Goal: Task Accomplishment & Management: Complete application form

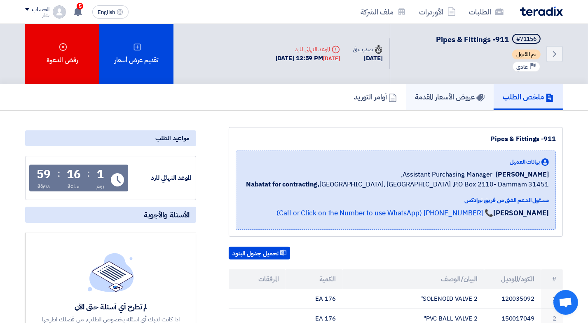
click at [440, 95] on h5 "عروض الأسعار المقدمة" at bounding box center [450, 96] width 70 height 9
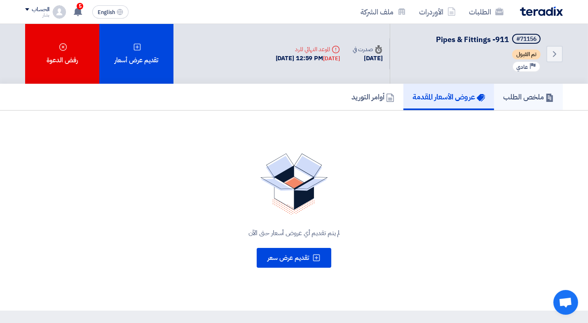
click at [506, 95] on h5 "ملخص الطلب" at bounding box center [528, 96] width 51 height 9
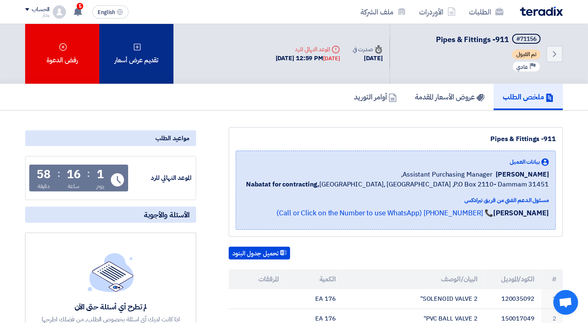
click at [140, 45] on use at bounding box center [137, 46] width 7 height 7
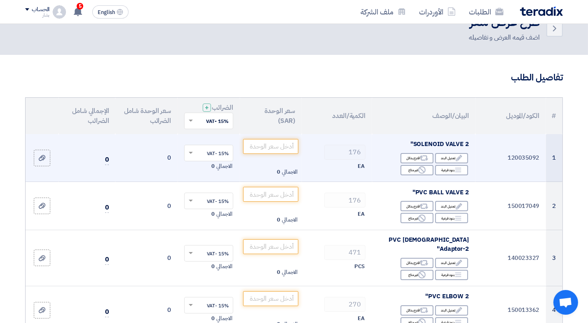
scroll to position [41, 0]
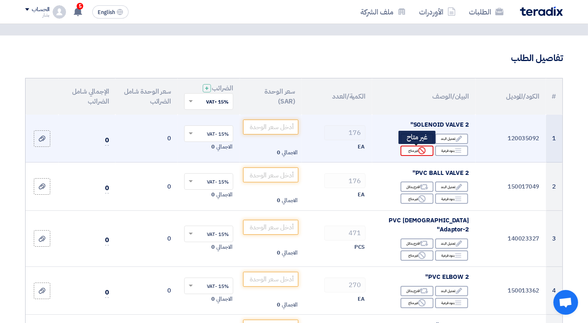
click at [419, 151] on use at bounding box center [421, 150] width 7 height 7
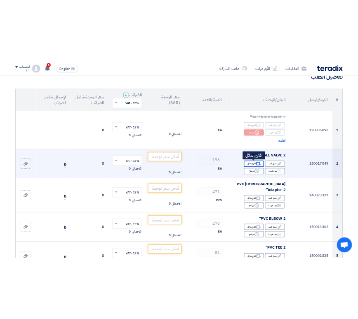
scroll to position [82, 0]
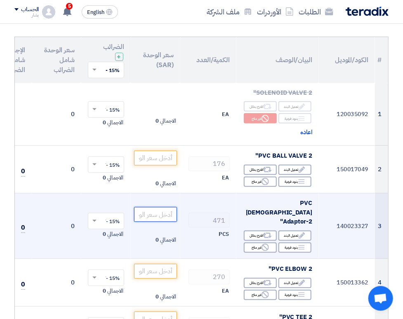
click at [149, 207] on input "number" at bounding box center [155, 214] width 43 height 15
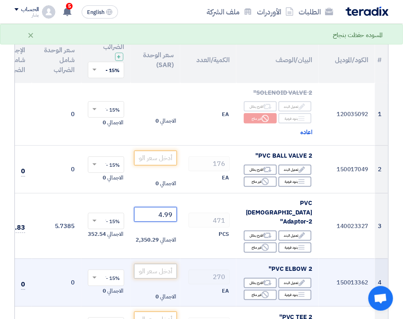
type input "4.99"
click at [161, 264] on input "number" at bounding box center [155, 271] width 43 height 15
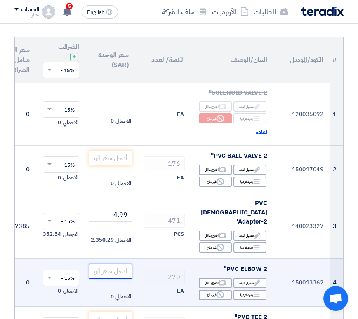
click at [111, 264] on input "number" at bounding box center [110, 271] width 43 height 15
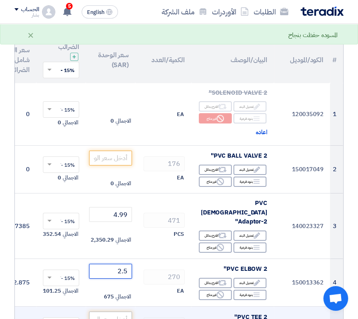
type input "2.5"
click at [110, 312] on input "number" at bounding box center [110, 319] width 43 height 15
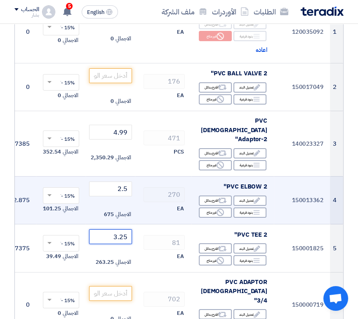
scroll to position [206, 0]
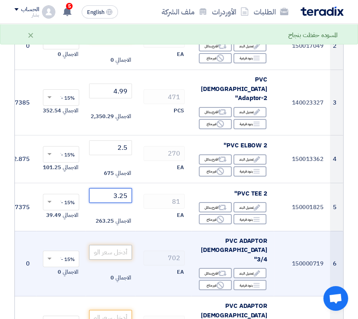
type input "3.25"
click at [109, 245] on input "number" at bounding box center [110, 252] width 43 height 15
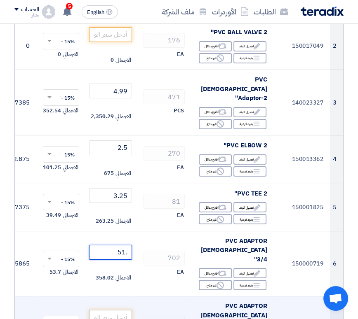
type input ".51"
click at [120, 310] on input "number" at bounding box center [110, 317] width 43 height 15
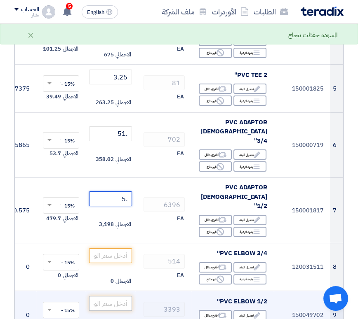
scroll to position [330, 0]
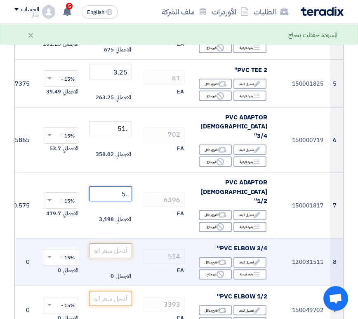
type input ".5"
click at [110, 244] on input "number" at bounding box center [110, 251] width 43 height 15
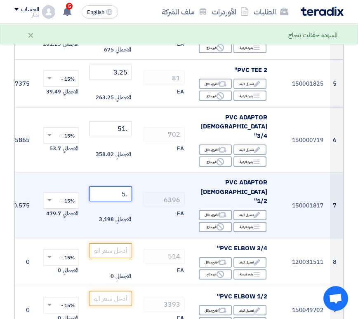
click at [115, 187] on input ".5" at bounding box center [110, 194] width 43 height 15
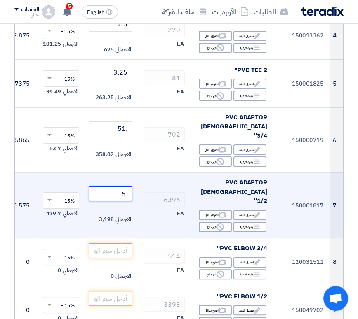
click at [146, 173] on tr "7 150001817 PVC ADAPTOR [DEMOGRAPHIC_DATA] 1/2" Edit تعديل البند Alternative اق…" at bounding box center [129, 206] width 428 height 66
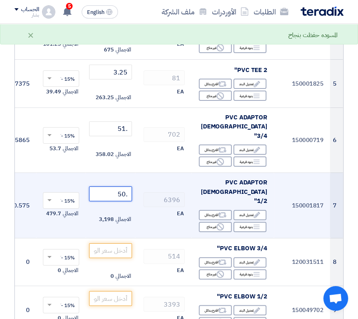
type input ".5"
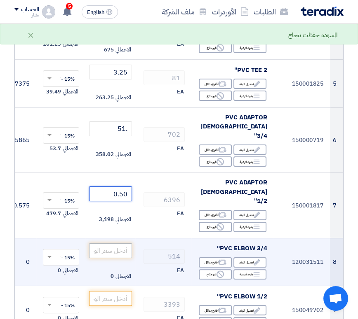
type input "0.50"
click at [106, 244] on input "number" at bounding box center [110, 251] width 43 height 15
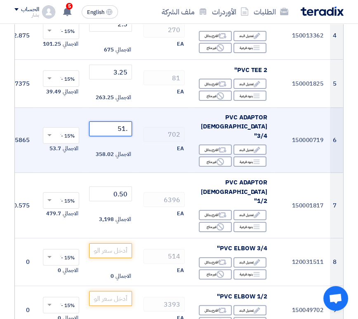
click at [115, 122] on input ".51" at bounding box center [110, 129] width 43 height 15
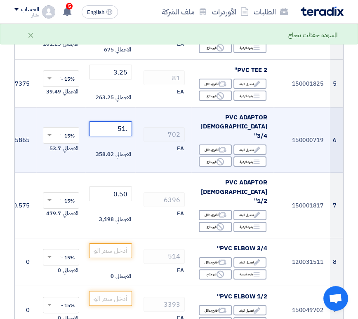
drag, startPoint x: 115, startPoint y: 105, endPoint x: 134, endPoint y: 106, distance: 19.0
click at [134, 108] on td ".51 الاجمالي 358.02" at bounding box center [110, 141] width 49 height 66
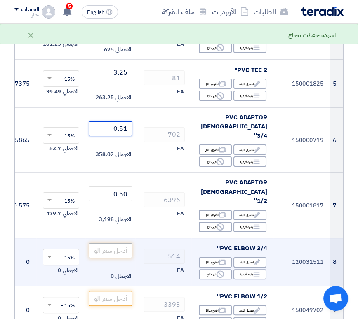
type input "0.51"
click at [115, 244] on input "number" at bounding box center [110, 251] width 43 height 15
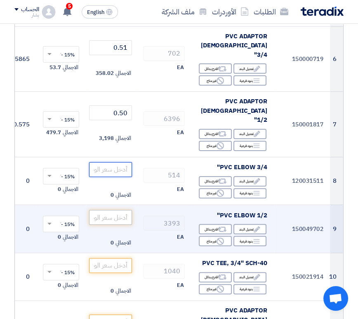
scroll to position [412, 0]
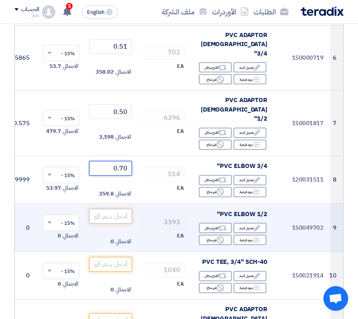
type input "0.70"
click at [107, 209] on input "number" at bounding box center [110, 216] width 43 height 15
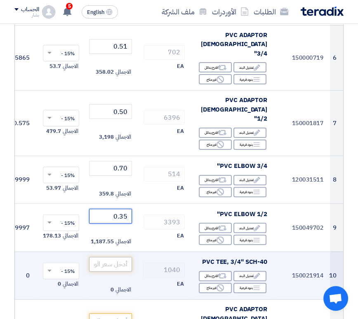
type input "0.35"
click at [120, 257] on input "number" at bounding box center [110, 264] width 43 height 15
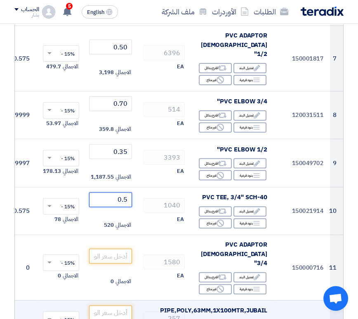
scroll to position [536, 0]
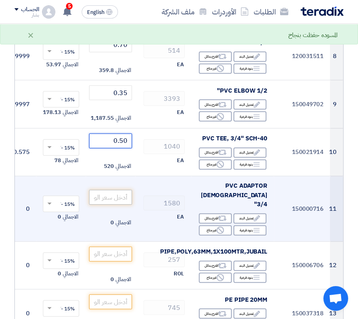
type input "0.50"
click at [118, 190] on input "number" at bounding box center [110, 197] width 43 height 15
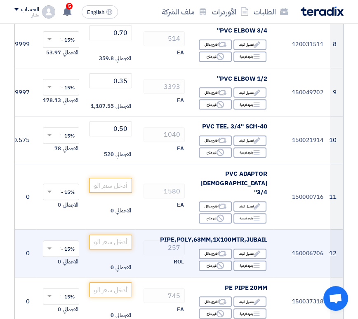
scroll to position [577, 0]
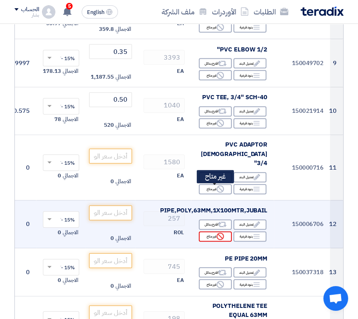
click at [208, 232] on div "Reject غير متاح" at bounding box center [215, 237] width 33 height 10
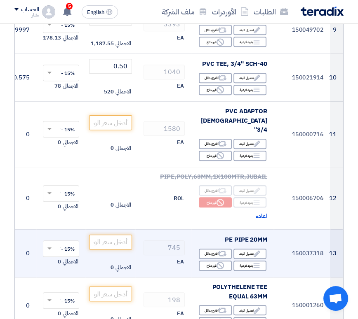
scroll to position [618, 0]
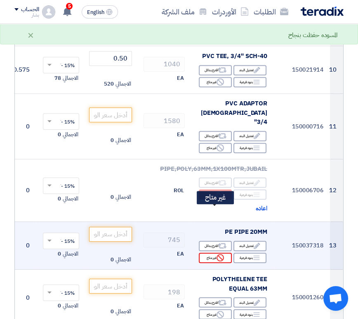
click at [212, 253] on div "Reject غير متاح" at bounding box center [215, 258] width 33 height 10
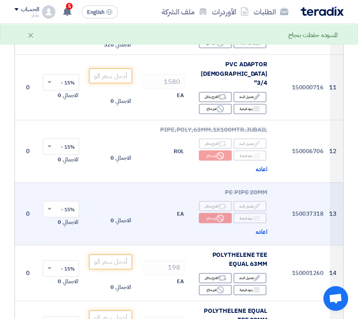
scroll to position [701, 0]
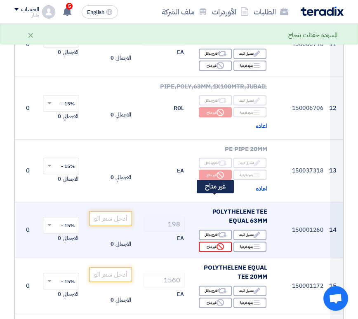
click at [211, 242] on div "Reject غير متاح" at bounding box center [215, 247] width 33 height 10
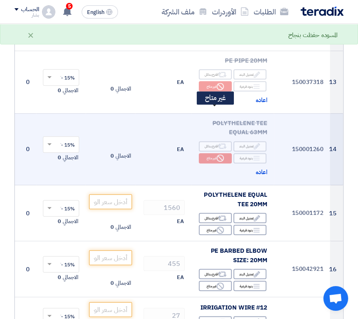
scroll to position [824, 0]
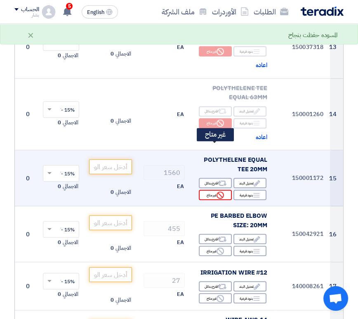
click at [207, 190] on div "Reject غير متاح" at bounding box center [215, 195] width 33 height 10
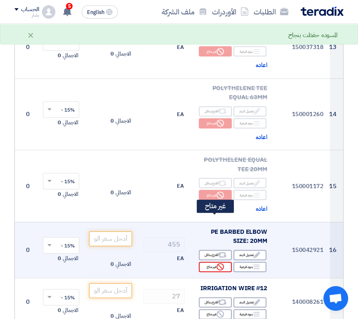
click at [208, 262] on div "Reject غير متاح" at bounding box center [215, 267] width 33 height 10
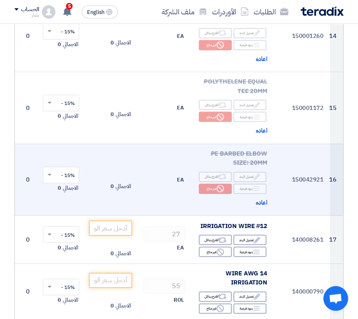
scroll to position [907, 0]
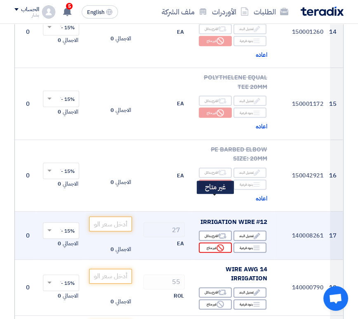
click at [205, 243] on div "Reject غير متاح" at bounding box center [215, 248] width 33 height 10
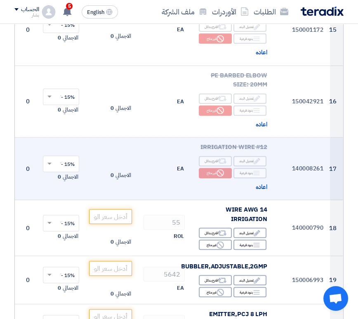
scroll to position [989, 0]
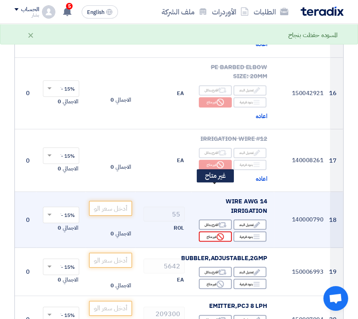
click at [210, 232] on div "Reject غير متاح" at bounding box center [215, 237] width 33 height 10
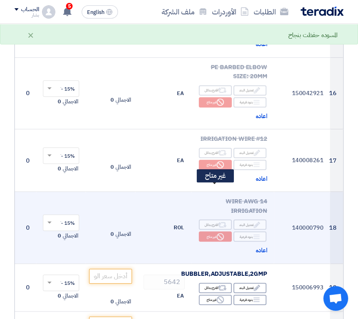
scroll to position [1072, 0]
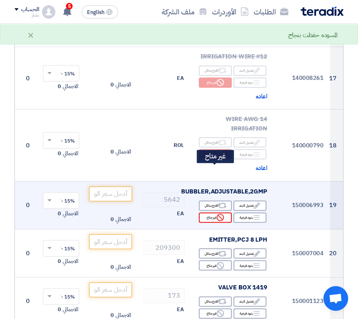
click at [209, 213] on div "Reject غير متاح" at bounding box center [215, 218] width 33 height 10
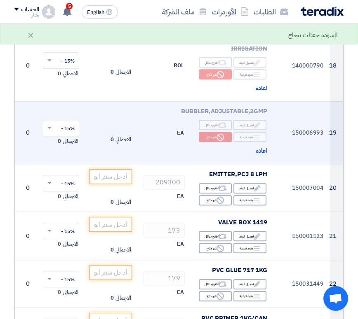
scroll to position [1154, 0]
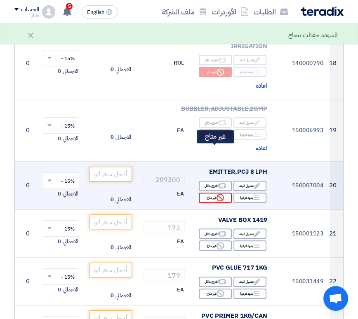
click at [209, 193] on div "Reject غير متاح" at bounding box center [215, 198] width 33 height 10
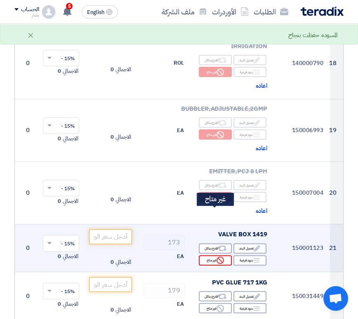
click at [209, 256] on div "Reject غير متاح" at bounding box center [215, 261] width 33 height 10
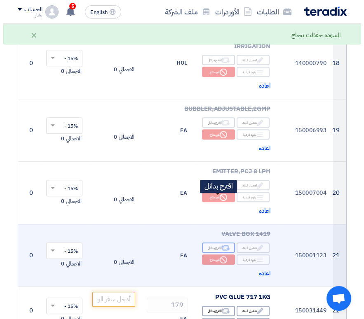
scroll to position [1237, 0]
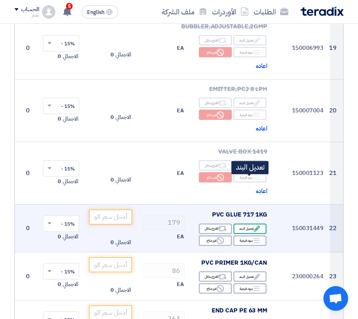
click at [249, 224] on div "Edit تعديل البند" at bounding box center [249, 229] width 33 height 10
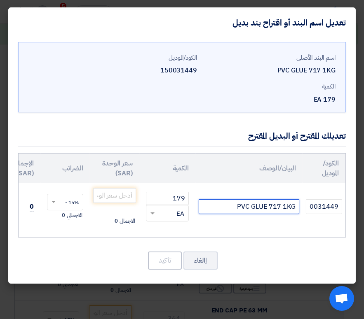
click at [234, 207] on input "PVC GLUE 717 1KG" at bounding box center [249, 207] width 101 height 15
drag, startPoint x: 229, startPoint y: 206, endPoint x: 306, endPoint y: 209, distance: 77.1
click at [306, 209] on tr "150031449 PVC GLUE 717 1KG 179 RFQ_STEP1.ITEMS.2.TYPE_PLACEHOLDER × EA" at bounding box center [150, 207] width 390 height 48
paste input "ZENITH CEMENT PVC 1 KG – 946ml"
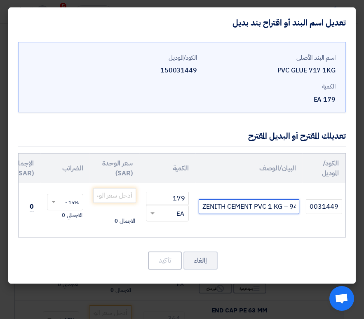
drag, startPoint x: 244, startPoint y: 206, endPoint x: 197, endPoint y: 216, distance: 47.5
click at [197, 216] on td "ZENITH CEMENT PVC 1 KG – 946ml" at bounding box center [248, 207] width 107 height 48
click at [200, 206] on input "ZENITH CEMENT PVC 1 KG – 946ml" at bounding box center [249, 207] width 101 height 15
click at [213, 210] on input "ZENITH CEMENT PVC 1 KG – 946ml" at bounding box center [249, 207] width 101 height 15
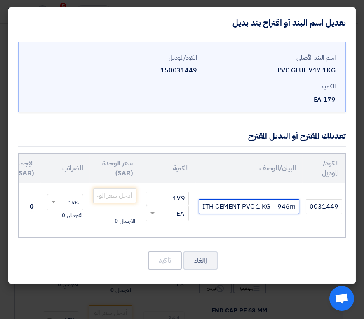
scroll to position [0, 0]
click at [254, 205] on input "ZENITH CEMENT PVC 1 KG – 946ml" at bounding box center [249, 207] width 101 height 15
click at [240, 204] on input "ZENITH CEMENT PVC 1 KG – 946ml" at bounding box center [249, 207] width 101 height 15
click at [230, 207] on input "ZENITH CEMENT817 PVC 1 KG – 946ml" at bounding box center [249, 207] width 101 height 15
type input "ZENITH CEMENT 817 PVC 1 KG – 946ml"
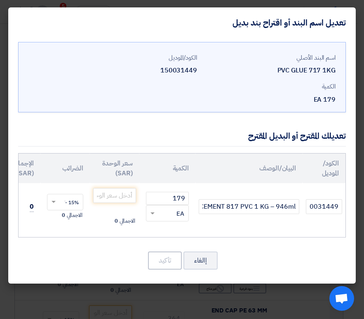
click at [258, 229] on td "ZENITH CEMENT 817 PVC 1 KG – 946ml" at bounding box center [248, 207] width 107 height 48
click at [116, 194] on input "number" at bounding box center [114, 195] width 43 height 15
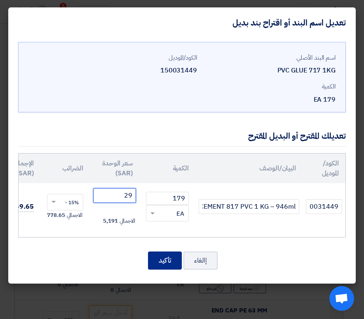
type input "29"
click at [157, 270] on button "تأكيد" at bounding box center [165, 261] width 34 height 18
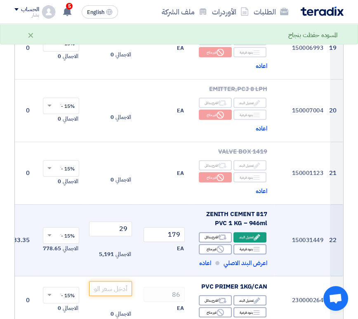
scroll to position [1278, 0]
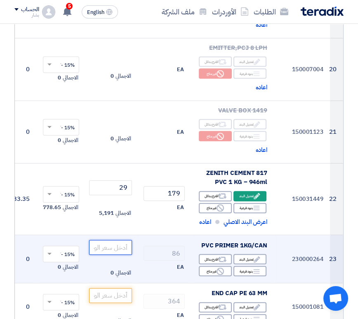
click at [117, 240] on input "number" at bounding box center [110, 247] width 43 height 15
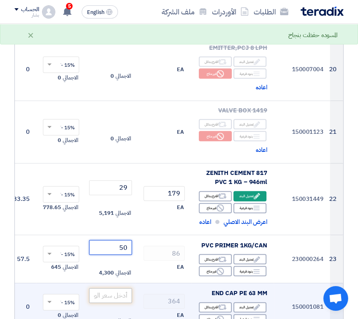
type input "50"
click at [122, 289] on input "number" at bounding box center [110, 296] width 43 height 15
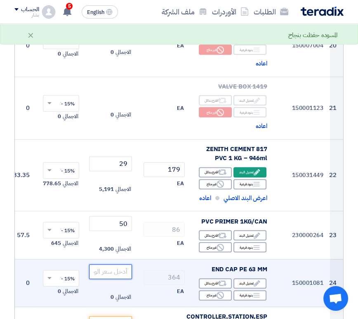
scroll to position [1319, 0]
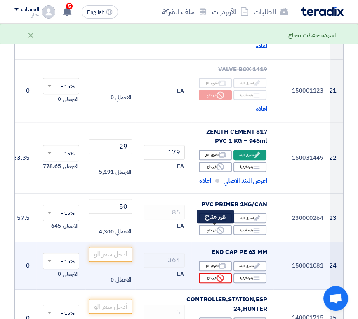
click at [207, 273] on div "Reject غير متاح" at bounding box center [215, 278] width 33 height 10
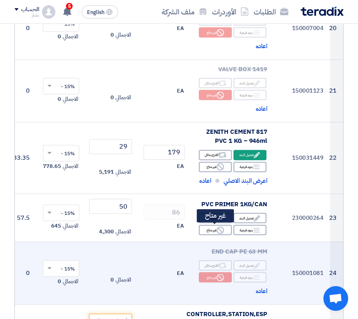
scroll to position [1402, 0]
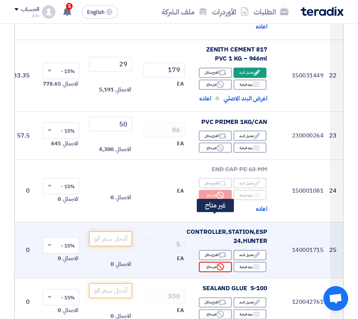
click at [210, 262] on div "Reject غير متاح" at bounding box center [215, 267] width 33 height 10
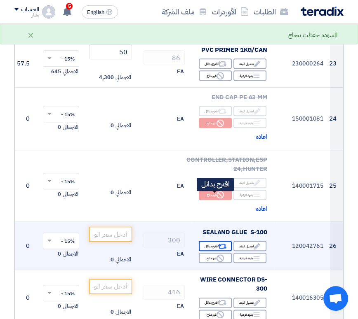
scroll to position [1484, 0]
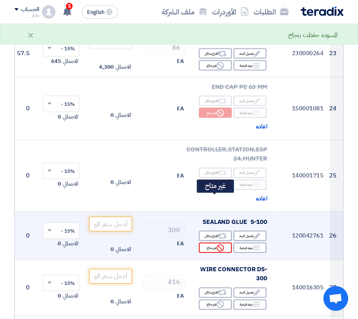
click at [209, 243] on div "Reject غير متاح" at bounding box center [215, 248] width 33 height 10
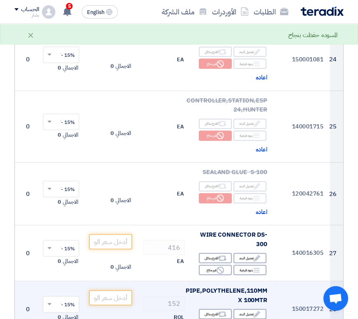
scroll to position [1567, 0]
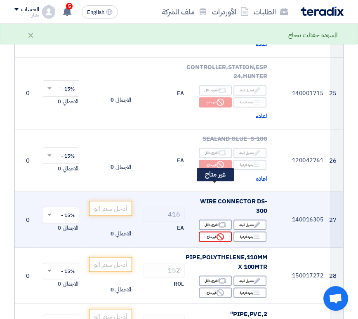
click at [208, 232] on div "Reject غير متاح" at bounding box center [215, 237] width 33 height 10
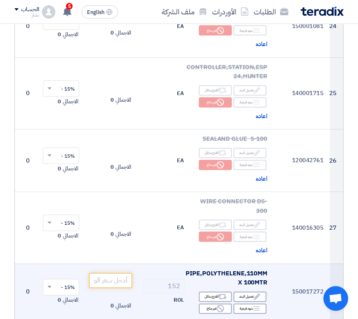
scroll to position [1649, 0]
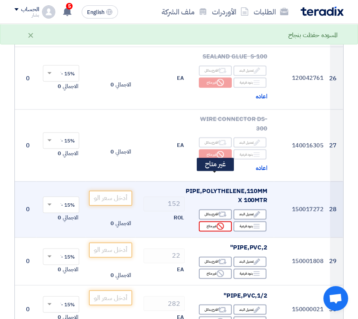
click at [207, 221] on div "Reject غير متاح" at bounding box center [215, 226] width 33 height 10
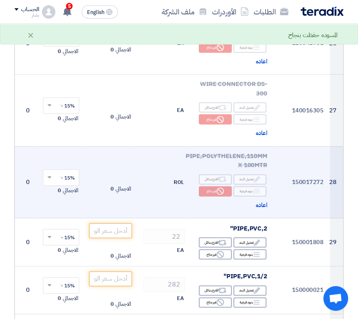
scroll to position [1690, 0]
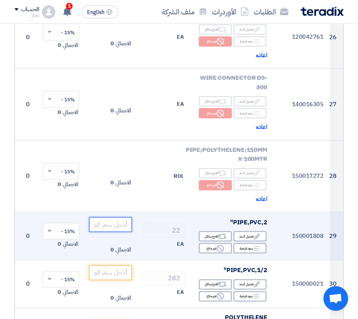
click at [104, 217] on input "number" at bounding box center [110, 224] width 43 height 15
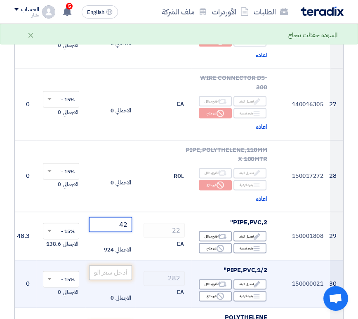
type input "42"
click at [116, 265] on input "number" at bounding box center [110, 272] width 43 height 15
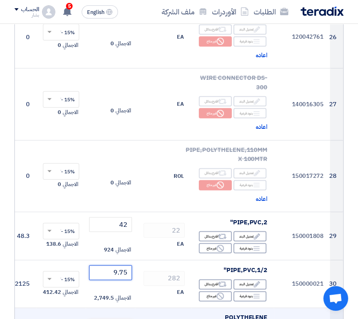
type input "9.75"
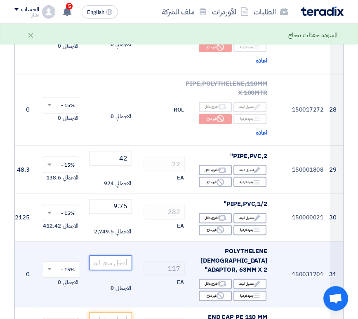
scroll to position [1814, 0]
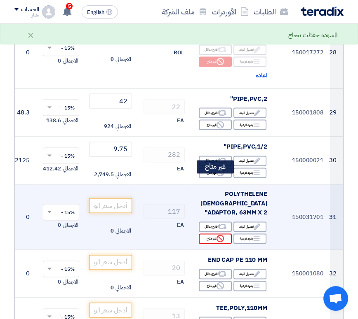
click at [207, 234] on div "Reject غير متاح" at bounding box center [215, 239] width 33 height 10
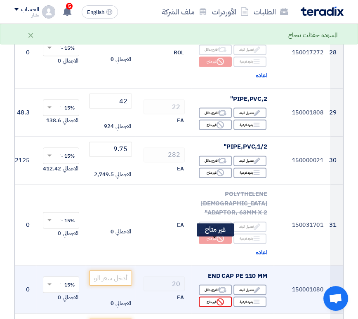
click at [209, 297] on div "Reject غير متاح" at bounding box center [215, 302] width 33 height 10
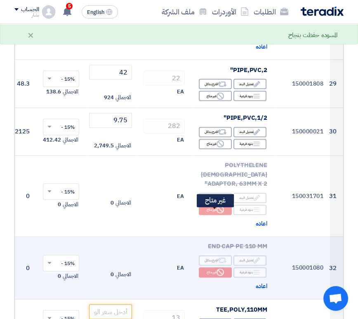
scroll to position [1938, 0]
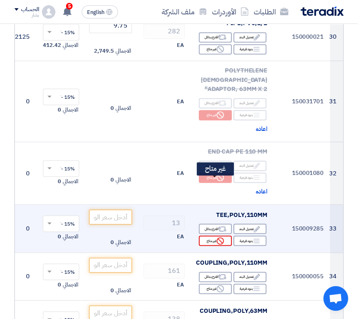
click at [205, 236] on div "Reject غير متاح" at bounding box center [215, 241] width 33 height 10
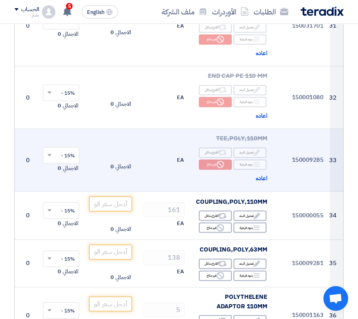
scroll to position [2020, 0]
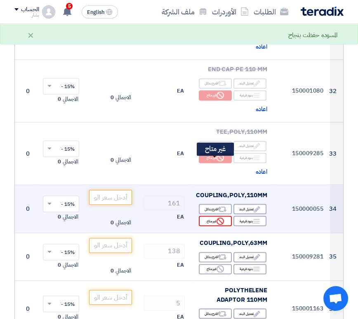
click at [207, 216] on div "Reject غير متاح" at bounding box center [215, 221] width 33 height 10
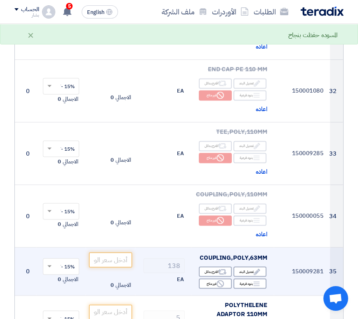
scroll to position [2061, 0]
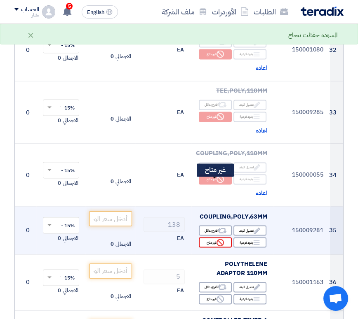
click at [210, 237] on div "Reject غير متاح" at bounding box center [215, 242] width 33 height 10
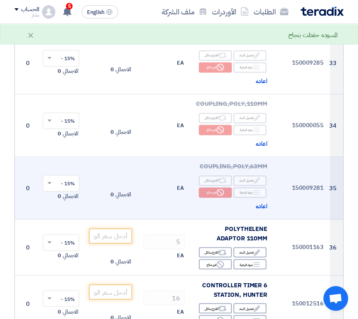
scroll to position [2144, 0]
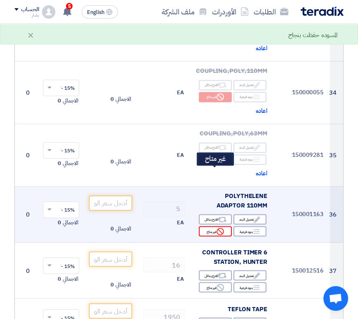
click at [209, 226] on div "Reject غير متاح" at bounding box center [215, 231] width 33 height 10
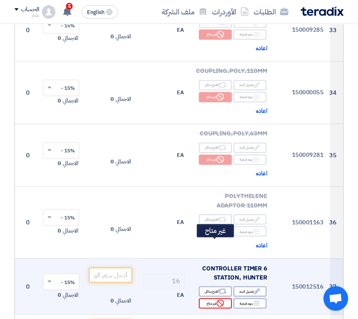
click at [216, 300] on icon "Reject" at bounding box center [219, 303] width 7 height 7
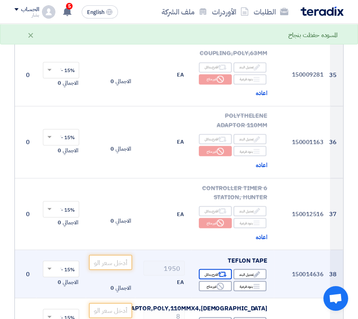
scroll to position [2226, 0]
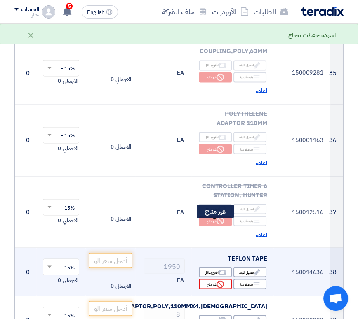
click at [210, 279] on div "Reject غير متاح" at bounding box center [215, 284] width 33 height 10
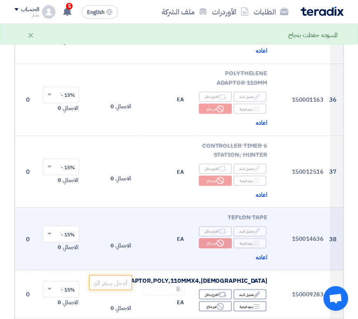
scroll to position [2350, 0]
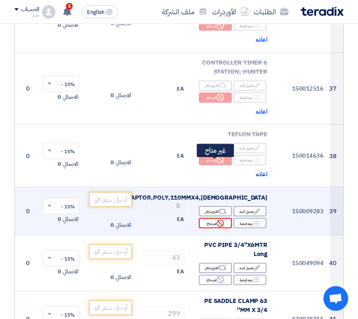
click at [210, 218] on div "Reject غير متاح" at bounding box center [215, 223] width 33 height 10
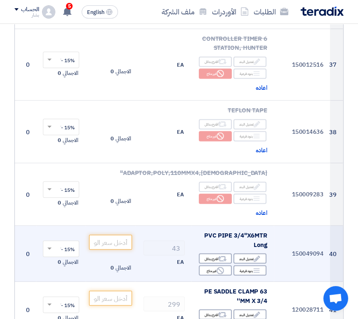
scroll to position [2391, 0]
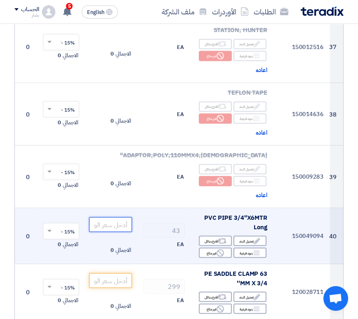
click at [111, 218] on input "number" at bounding box center [110, 225] width 43 height 15
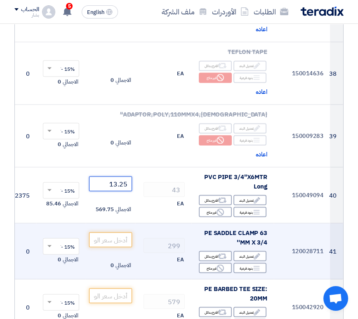
scroll to position [2432, 0]
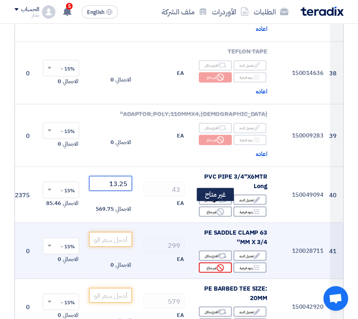
type input "13.25"
click at [204, 263] on div "Reject غير متاح" at bounding box center [215, 268] width 33 height 10
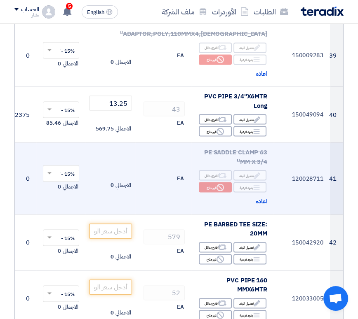
scroll to position [2515, 0]
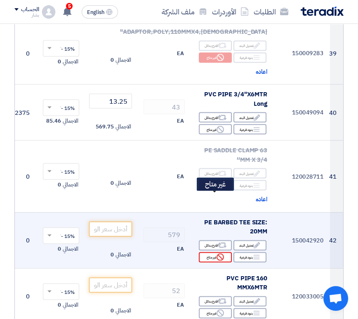
click at [208, 253] on div "Reject غير متاح" at bounding box center [215, 258] width 33 height 10
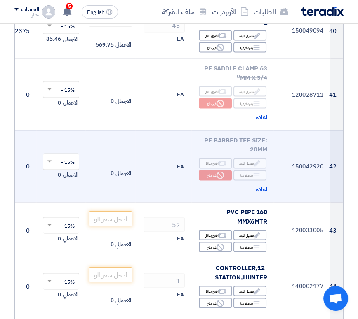
scroll to position [2597, 0]
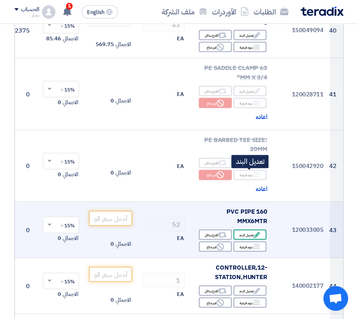
click at [246, 230] on div "Edit تعديل البند" at bounding box center [249, 235] width 33 height 10
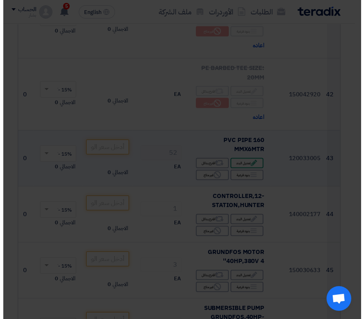
scroll to position [2525, 0]
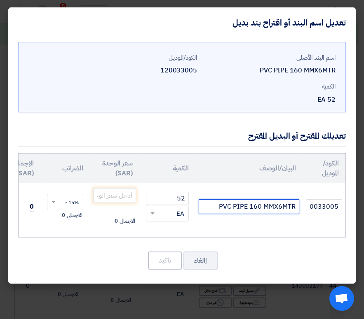
click at [214, 206] on input "PVC PIPE 160 MMX6MTR" at bounding box center [249, 207] width 101 height 15
drag, startPoint x: 214, startPoint y: 206, endPoint x: 305, endPoint y: 208, distance: 90.7
click at [305, 208] on tr "120033005 PVC PIPE 160 MMX6MTR 52 RFQ_STEP1.ITEMS.2.TYPE_PLACEHOLDER × EA" at bounding box center [150, 207] width 390 height 48
paste input "ZENITH KSA PVC PIPE DRAIN 160X7.7MM CL.4 GREY SOC. 6M (199IZDCLS4160GS600)"
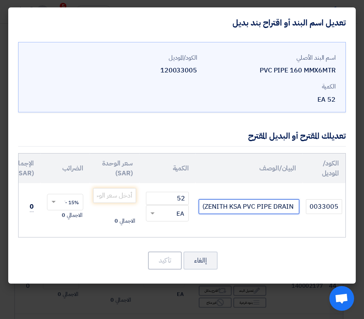
click at [204, 206] on input "ZENITH KSA PVC PIPE DRAIN 160X7.7MM CL.4 GREY SOC. 6M)" at bounding box center [249, 207] width 101 height 15
click at [237, 207] on input "ZENITH KSA PVC PIPE DRAIN 160X7.7MM CL.4 GREY SOC. 6M" at bounding box center [249, 207] width 101 height 15
type input "ZENITH KSA PVC PIPE DRAIN 160X7.7MM CL.4 GREY SOC. 6M"
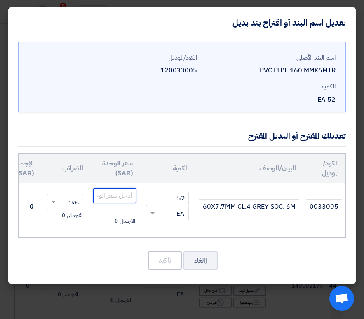
click at [118, 196] on input "number" at bounding box center [114, 195] width 43 height 15
type input "160"
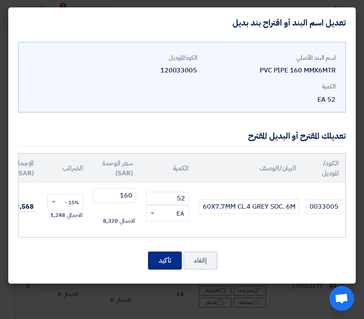
click at [159, 264] on button "تأكيد" at bounding box center [165, 261] width 34 height 18
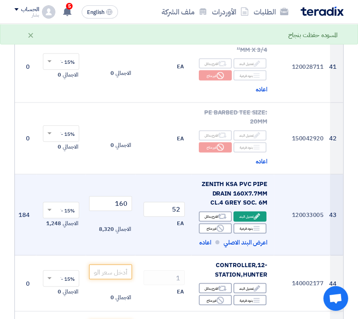
scroll to position [2638, 0]
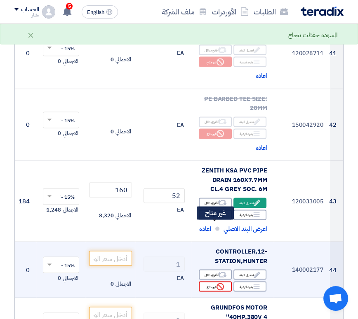
click at [209, 282] on div "Reject غير متاح" at bounding box center [215, 287] width 33 height 10
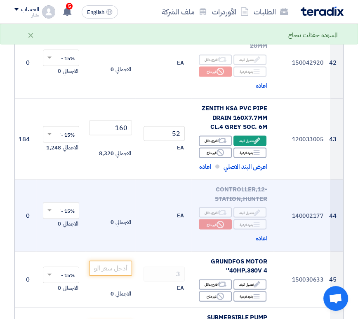
scroll to position [2721, 0]
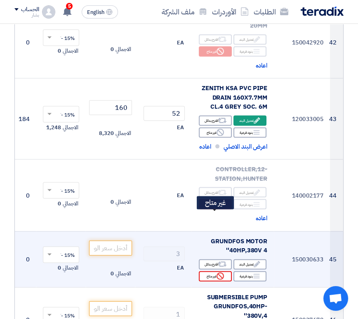
click at [213, 272] on div "Reject غير متاح" at bounding box center [215, 277] width 33 height 10
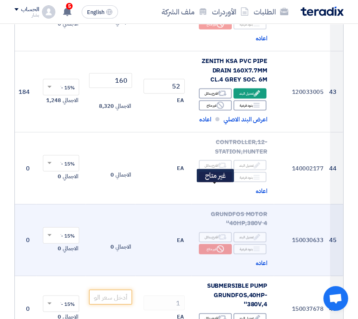
scroll to position [2762, 0]
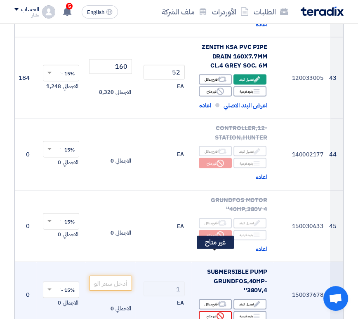
click at [205, 312] on div "Reject غير متاح" at bounding box center [215, 317] width 33 height 10
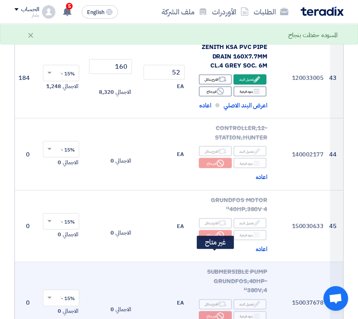
click at [206, 312] on div "Reject غير متاح" at bounding box center [215, 317] width 33 height 10
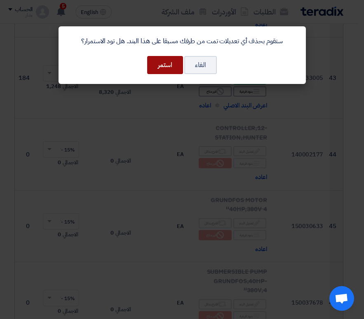
click at [154, 62] on button "استمر" at bounding box center [165, 65] width 36 height 18
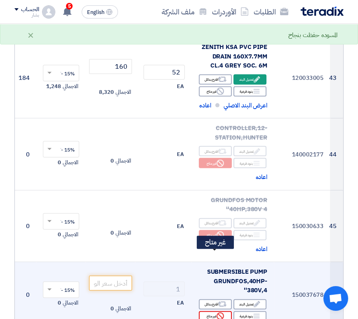
click at [217, 313] on use at bounding box center [219, 316] width 7 height 7
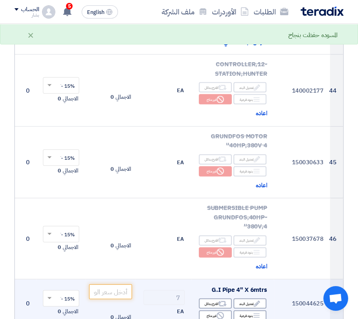
scroll to position [2844, 0]
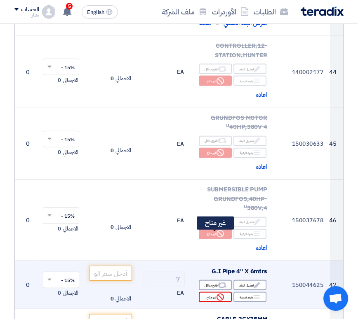
click at [208, 292] on div "Reject غير متاح" at bounding box center [215, 297] width 33 height 10
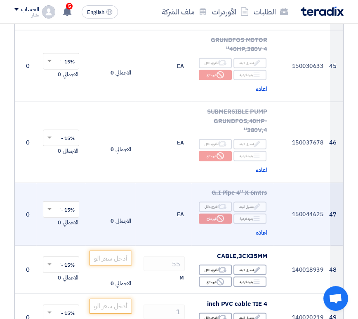
scroll to position [2927, 0]
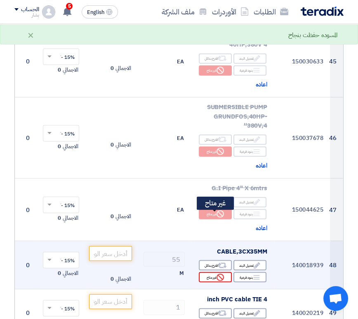
click at [209, 272] on div "Reject غير متاح" at bounding box center [215, 277] width 33 height 10
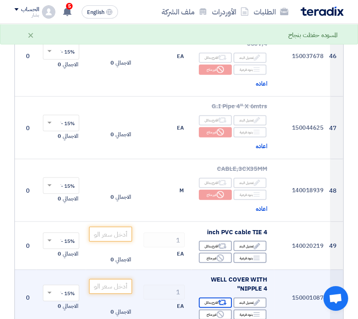
scroll to position [3009, 0]
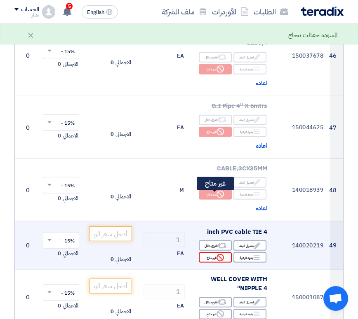
click at [211, 253] on div "Reject غير متاح" at bounding box center [215, 258] width 33 height 10
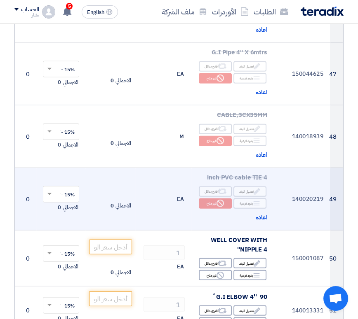
scroll to position [3051, 0]
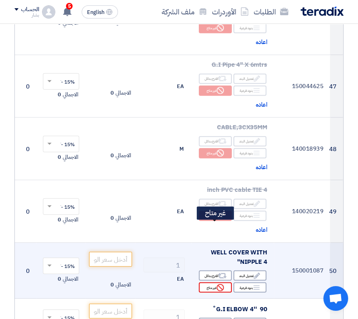
click at [216, 284] on icon "Reject" at bounding box center [219, 287] width 7 height 7
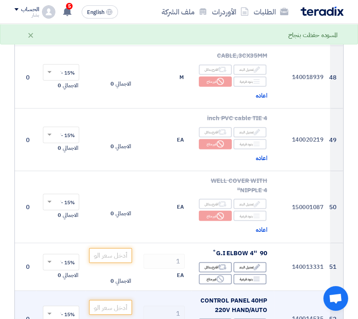
scroll to position [3133, 0]
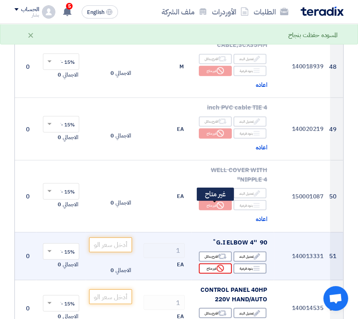
click at [216, 265] on icon "Reject" at bounding box center [219, 268] width 7 height 7
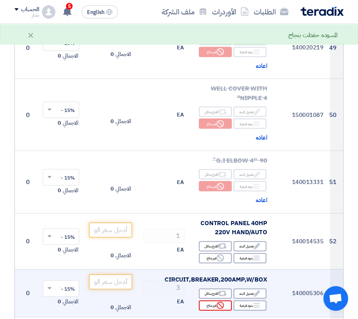
scroll to position [3215, 0]
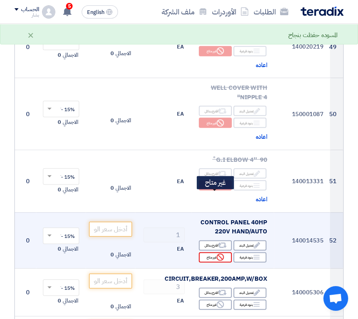
click at [214, 253] on div "Reject غير متاح" at bounding box center [215, 258] width 33 height 10
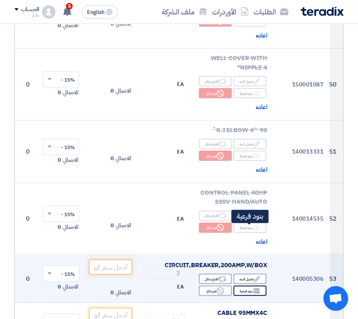
scroll to position [3257, 0]
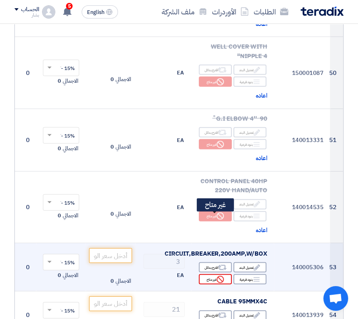
click at [209, 275] on div "Reject غير متاح" at bounding box center [215, 280] width 33 height 10
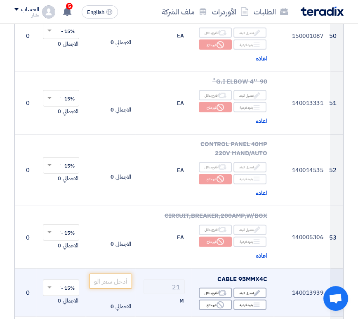
scroll to position [3298, 0]
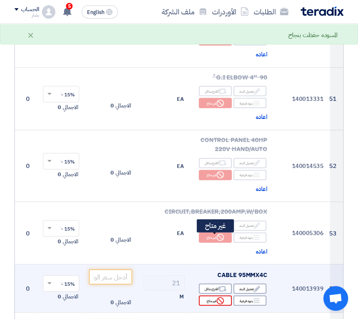
click at [209, 296] on div "Reject غير متاح" at bounding box center [215, 301] width 33 height 10
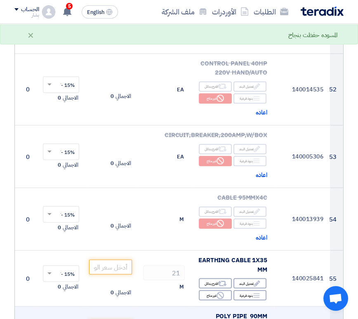
scroll to position [3380, 0]
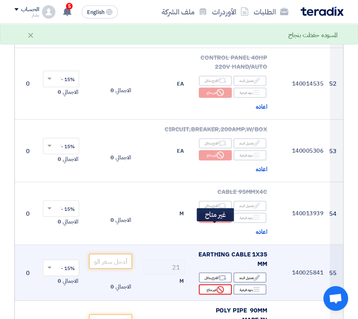
click at [206, 285] on div "Reject غير متاح" at bounding box center [215, 290] width 33 height 10
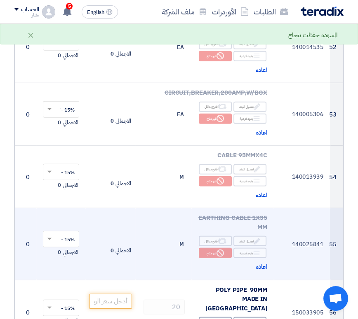
scroll to position [3463, 0]
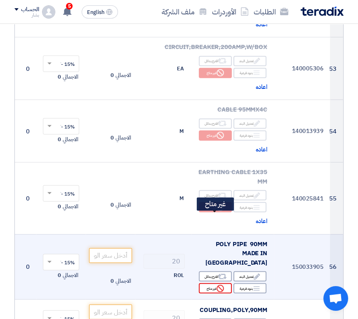
click at [207, 284] on div "Reject غير متاح" at bounding box center [215, 289] width 33 height 10
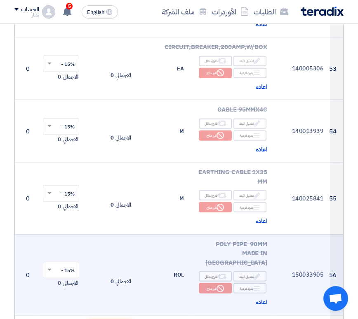
drag, startPoint x: 209, startPoint y: 214, endPoint x: 181, endPoint y: 223, distance: 29.1
click at [181, 235] on td "ROL" at bounding box center [163, 275] width 56 height 81
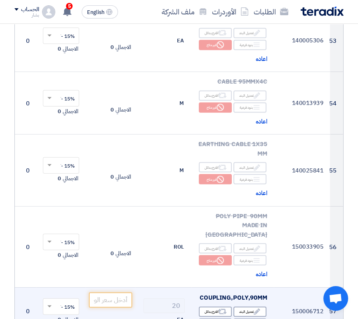
scroll to position [3504, 0]
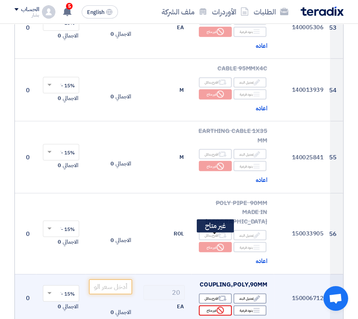
click at [209, 306] on div "Reject غير متاح" at bounding box center [215, 311] width 33 height 10
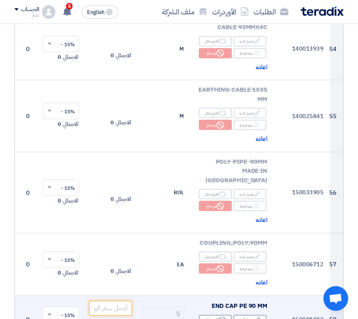
scroll to position [3587, 0]
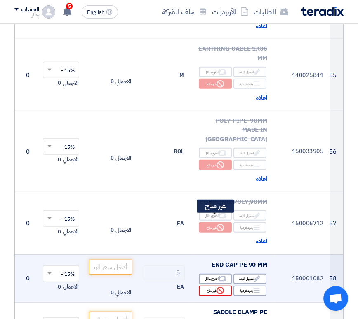
click at [206, 286] on div "Reject غير متاح" at bounding box center [215, 291] width 33 height 10
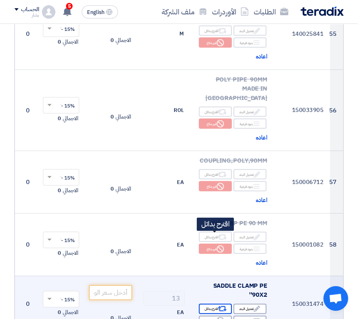
scroll to position [3710, 0]
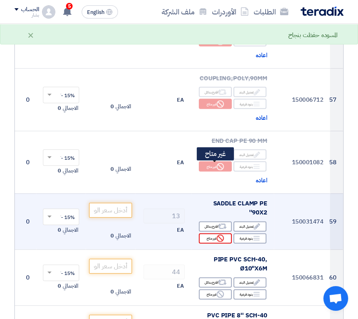
click at [214, 234] on div "Reject غير متاح" at bounding box center [215, 239] width 33 height 10
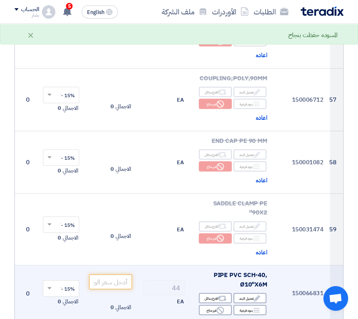
scroll to position [3751, 0]
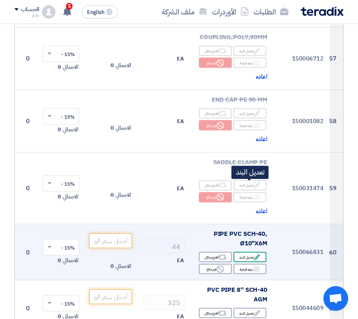
click at [244, 252] on div "Edit تعديل البند" at bounding box center [249, 257] width 33 height 10
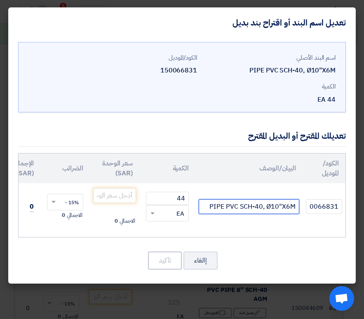
scroll to position [0, 0]
drag, startPoint x: 208, startPoint y: 205, endPoint x: 366, endPoint y: 214, distance: 158.6
paste input "ZENITH KSA PVC PIPE DRAIN 250X11.9 MM CL.4 SOC GRAY"
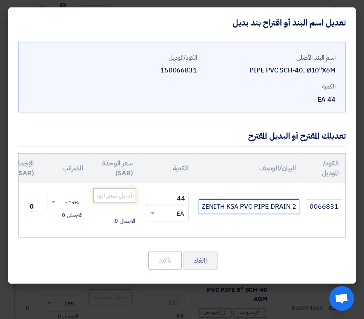
type input "ZENITH KSA PVC PIPE DRAIN 250X11.9 MM CL.4 SOC GRAY 6M"
click at [121, 193] on input "number" at bounding box center [114, 195] width 43 height 15
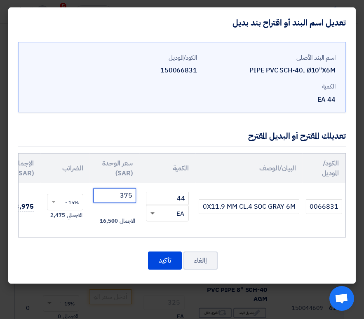
type input "375"
click at [151, 213] on span at bounding box center [152, 214] width 4 height 3
click at [159, 264] on button "تأكيد" at bounding box center [165, 261] width 34 height 18
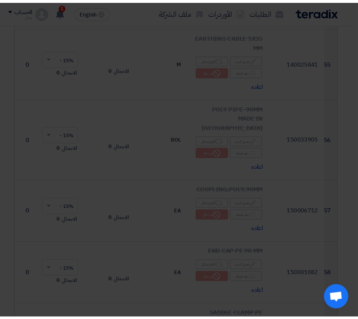
scroll to position [3751, 0]
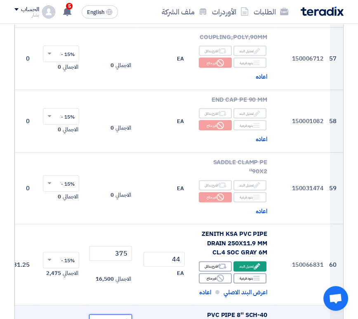
click at [115, 315] on input "number" at bounding box center [110, 322] width 43 height 15
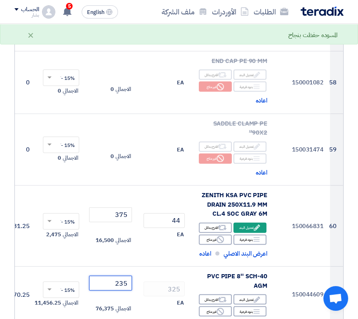
scroll to position [3834, 0]
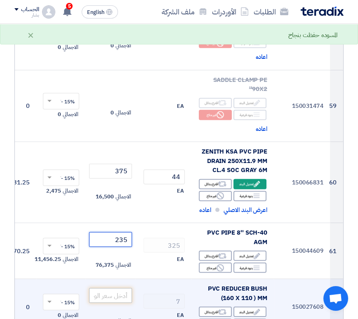
type input "235"
click at [115, 289] on input "number" at bounding box center [110, 296] width 43 height 15
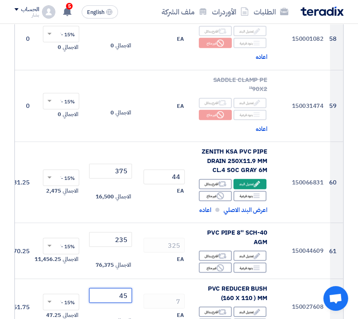
type input "45"
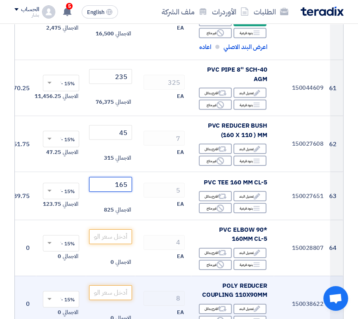
scroll to position [3999, 0]
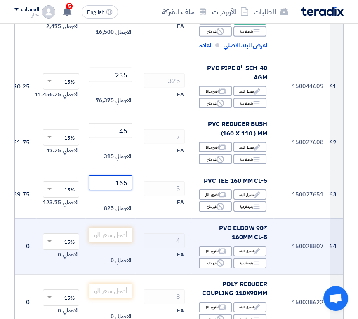
type input "165"
click at [114, 228] on input "number" at bounding box center [110, 235] width 43 height 15
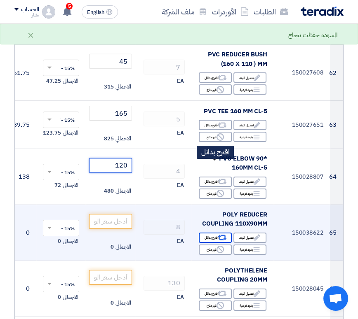
scroll to position [4081, 0]
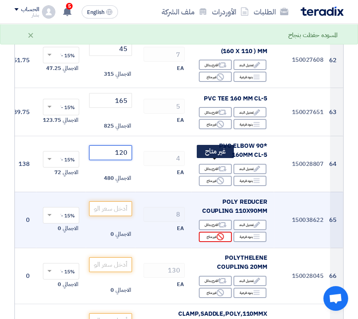
type input "120"
click at [210, 232] on div "Reject غير متاح" at bounding box center [215, 237] width 33 height 10
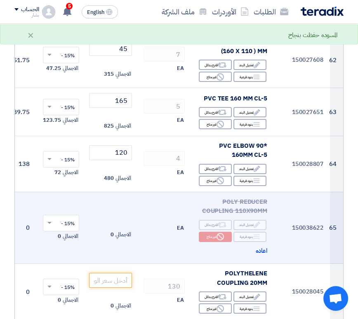
scroll to position [4164, 0]
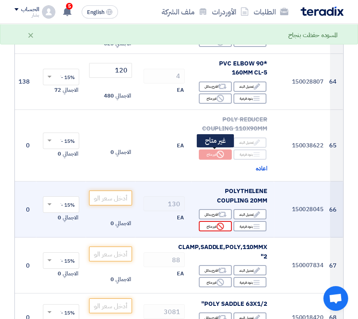
click at [205, 221] on div "Reject غير متاح" at bounding box center [215, 226] width 33 height 10
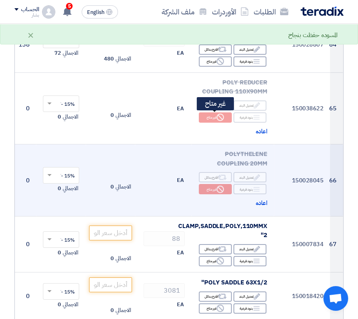
scroll to position [4246, 0]
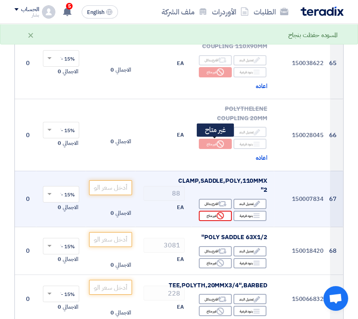
click at [210, 211] on div "Reject غير متاح" at bounding box center [215, 216] width 33 height 10
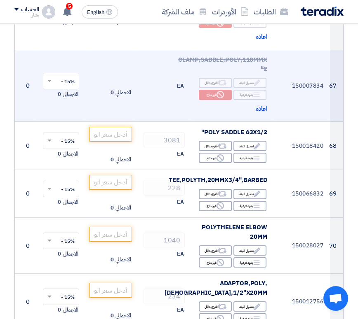
scroll to position [4370, 0]
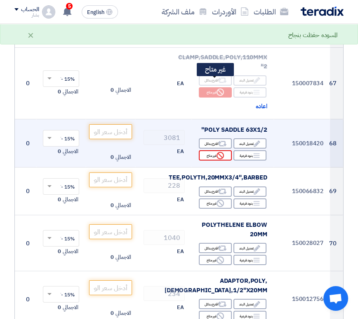
click at [206, 150] on div "Reject غير متاح" at bounding box center [215, 155] width 33 height 10
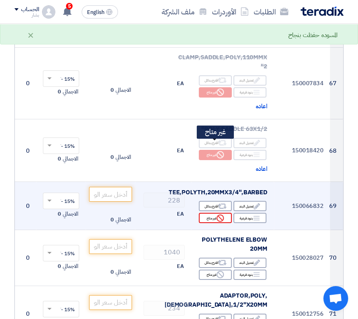
click at [211, 213] on div "Reject غير متاح" at bounding box center [215, 218] width 33 height 10
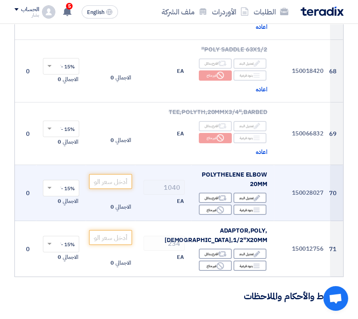
scroll to position [4452, 0]
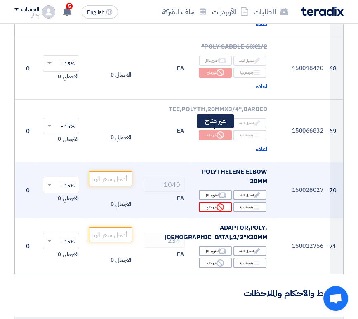
click at [210, 202] on div "Reject غير متاح" at bounding box center [215, 207] width 33 height 10
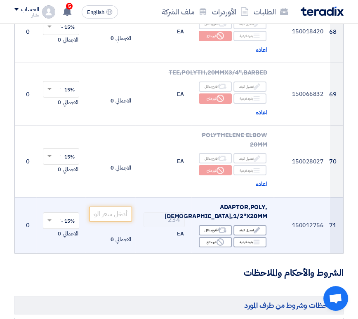
scroll to position [4493, 0]
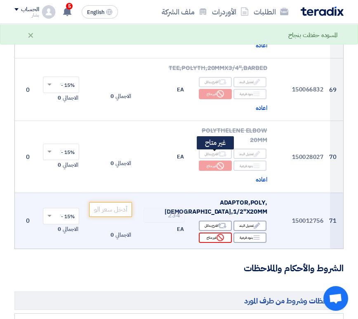
click at [207, 233] on div "Reject غير متاح" at bounding box center [215, 238] width 33 height 10
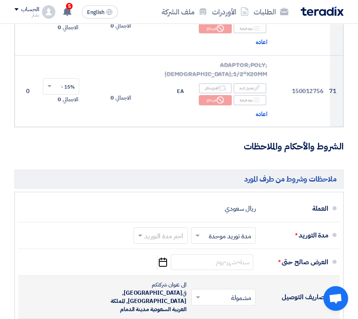
scroll to position [4658, 0]
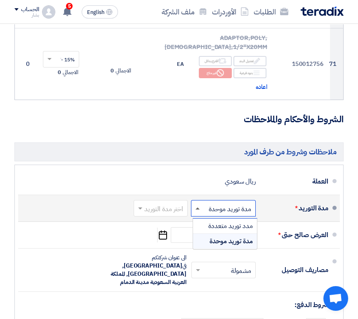
click at [197, 204] on span at bounding box center [196, 208] width 10 height 8
click at [196, 208] on span at bounding box center [197, 209] width 4 height 2
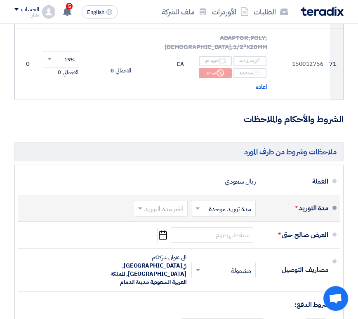
click at [141, 204] on span at bounding box center [139, 208] width 10 height 8
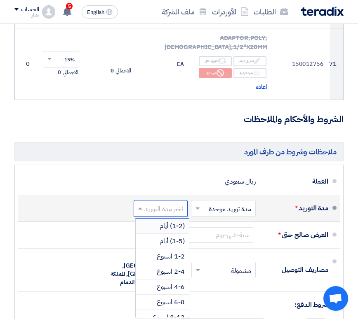
click at [141, 204] on span at bounding box center [139, 208] width 10 height 8
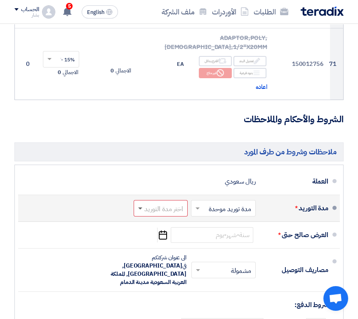
click at [140, 208] on span at bounding box center [140, 209] width 4 height 3
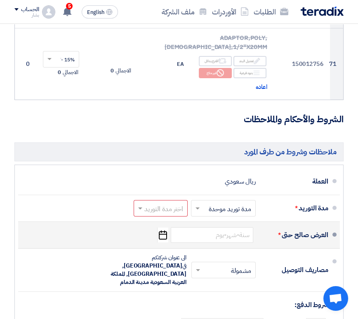
click at [160, 228] on icon "Pick a date" at bounding box center [162, 235] width 11 height 15
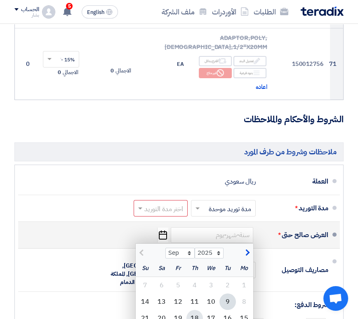
click at [192, 310] on div "18" at bounding box center [194, 318] width 16 height 16
type input "[DATE]"
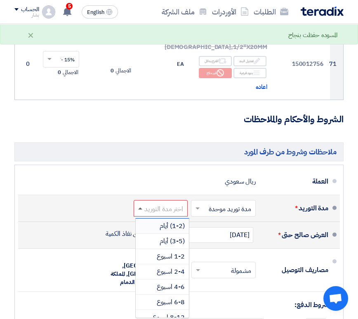
click at [139, 204] on span at bounding box center [139, 208] width 10 height 8
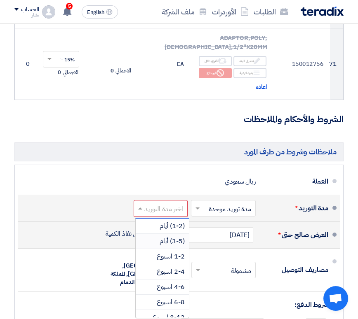
click at [164, 237] on span "(3-5) أيام" at bounding box center [172, 242] width 25 height 10
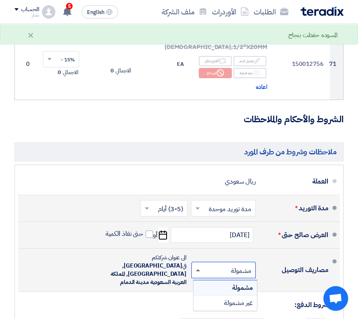
click at [198, 270] on span at bounding box center [198, 271] width 4 height 2
click at [198, 270] on span at bounding box center [198, 271] width 4 height 3
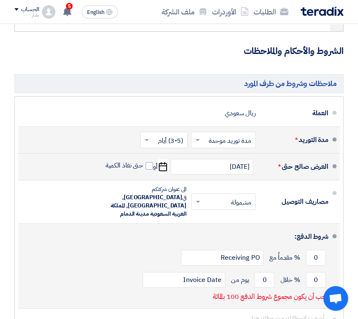
scroll to position [4741, 0]
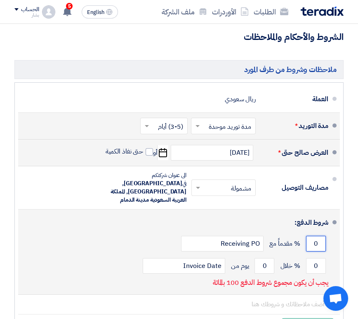
click at [312, 236] on input "0" at bounding box center [316, 244] width 20 height 16
drag, startPoint x: 312, startPoint y: 157, endPoint x: 324, endPoint y: 159, distance: 12.5
click at [324, 236] on input "0" at bounding box center [316, 244] width 20 height 16
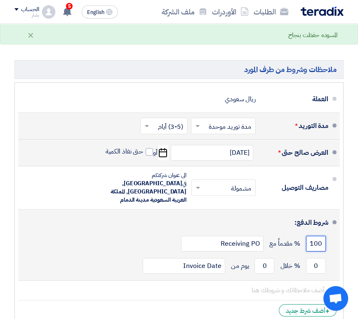
type input "100"
click at [120, 255] on div "0 % خلال 0 يوم من Invoice Date" at bounding box center [176, 266] width 303 height 22
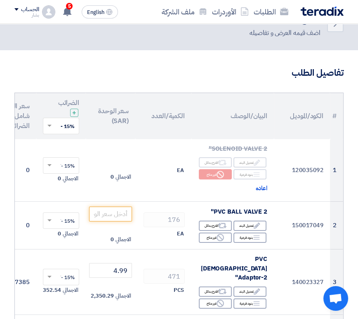
scroll to position [0, 0]
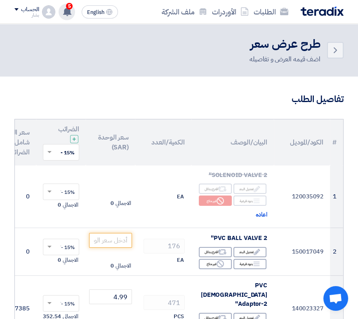
click at [66, 11] on use at bounding box center [67, 11] width 8 height 9
